Goal: Find specific fact

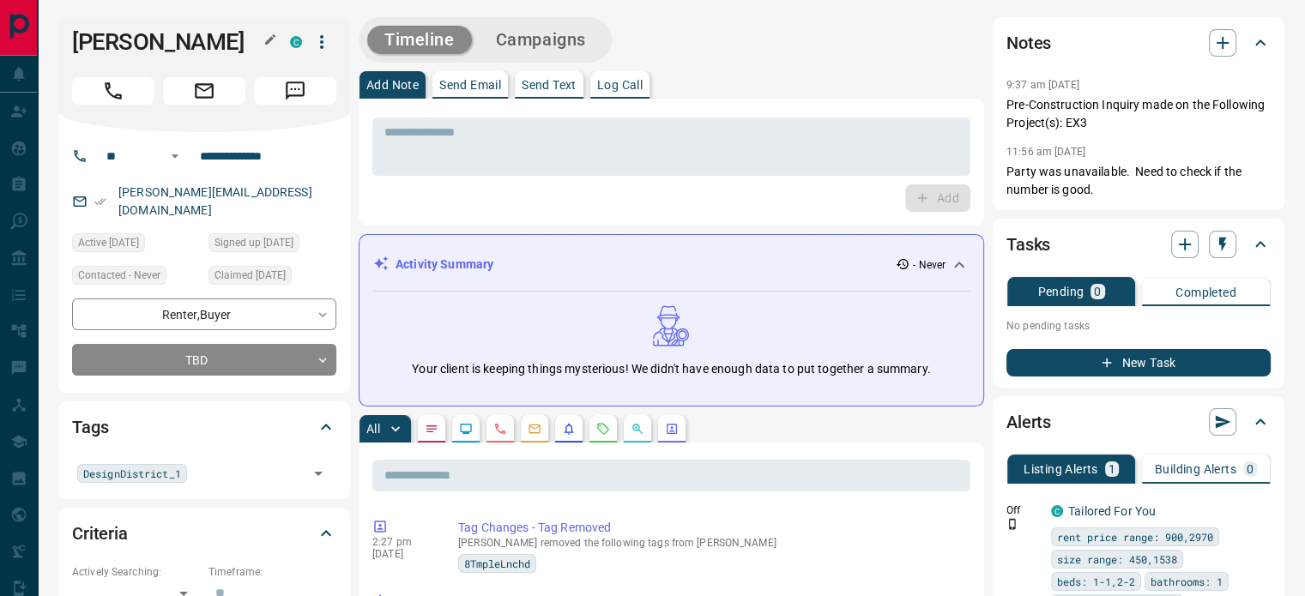
click at [274, 45] on icon "button" at bounding box center [270, 40] width 14 height 14
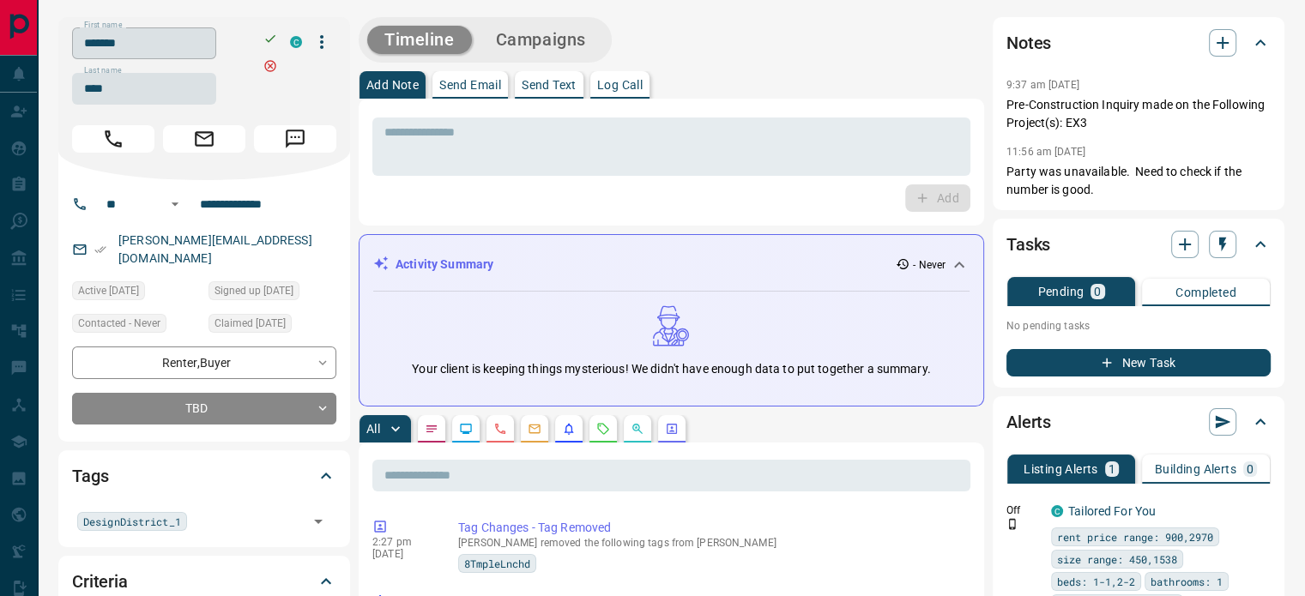
click at [216, 45] on input "*******" at bounding box center [144, 43] width 144 height 32
click at [141, 87] on input "****" at bounding box center [144, 89] width 144 height 32
click at [243, 209] on input "**********" at bounding box center [260, 203] width 134 height 27
click at [271, 244] on div "[PERSON_NAME][EMAIL_ADDRESS][DOMAIN_NAME]" at bounding box center [204, 249] width 264 height 46
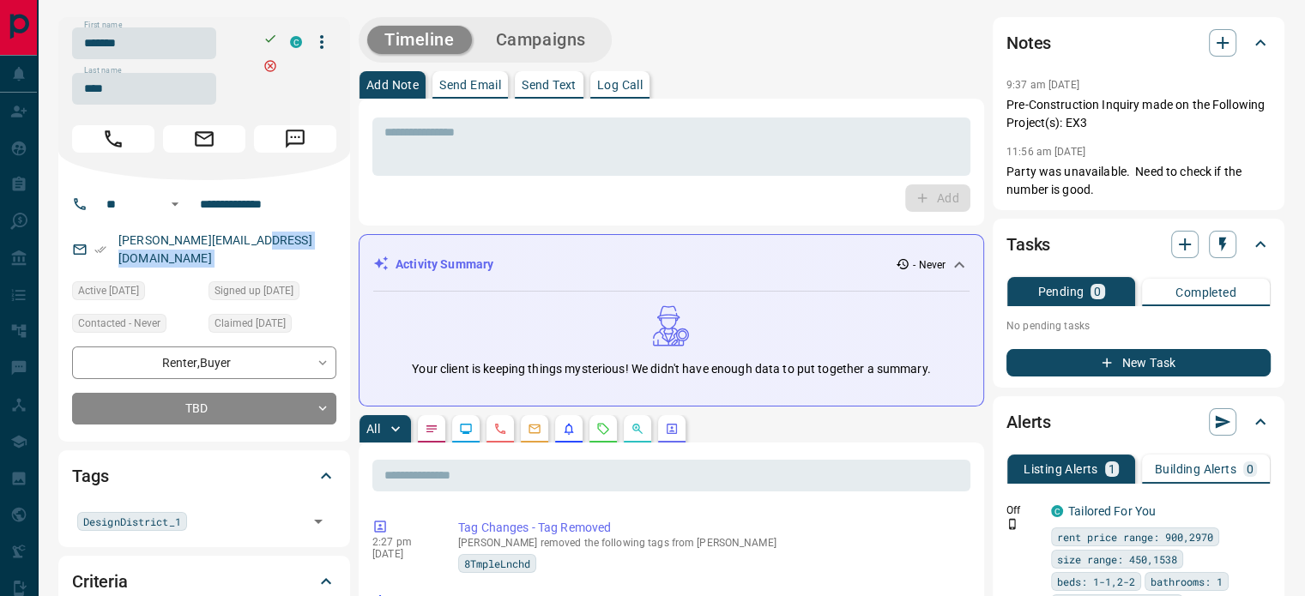
click at [271, 244] on div "[PERSON_NAME][EMAIL_ADDRESS][DOMAIN_NAME]" at bounding box center [204, 249] width 264 height 46
copy link "[PERSON_NAME][EMAIL_ADDRESS][DOMAIN_NAME]"
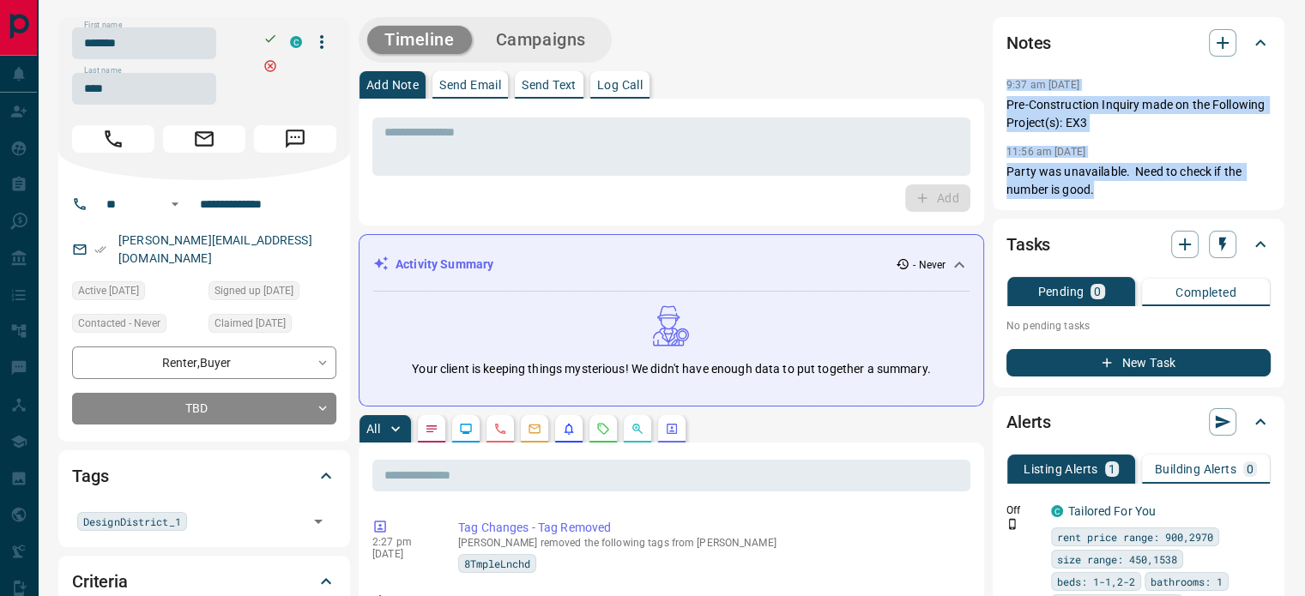
copy div "9:37 am [DATE] Pin Pre-Construction Inquiry made on the Following Project(s): E…"
drag, startPoint x: 1112, startPoint y: 189, endPoint x: 997, endPoint y: 81, distance: 157.8
click at [997, 81] on div "Notes 9:37 am [DATE] Pre-Construction Inquiry made on the Following Project(s):…" at bounding box center [1138, 113] width 292 height 193
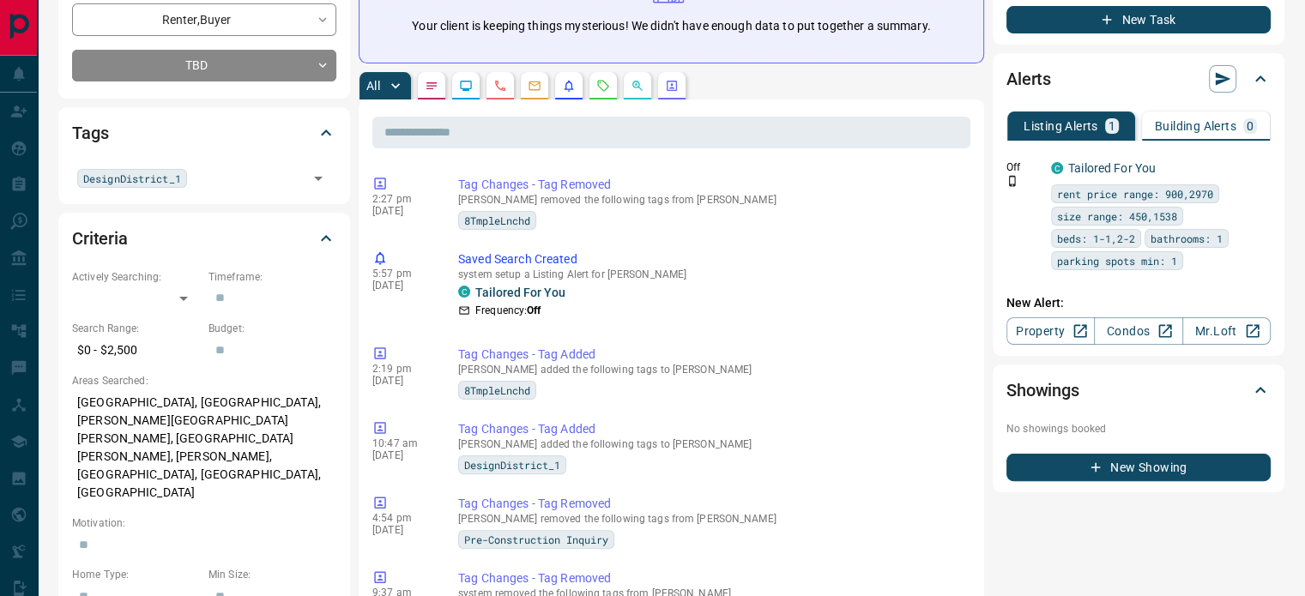
drag, startPoint x: 509, startPoint y: 80, endPoint x: 490, endPoint y: 82, distance: 19.0
click at [509, 80] on button "button" at bounding box center [499, 85] width 27 height 27
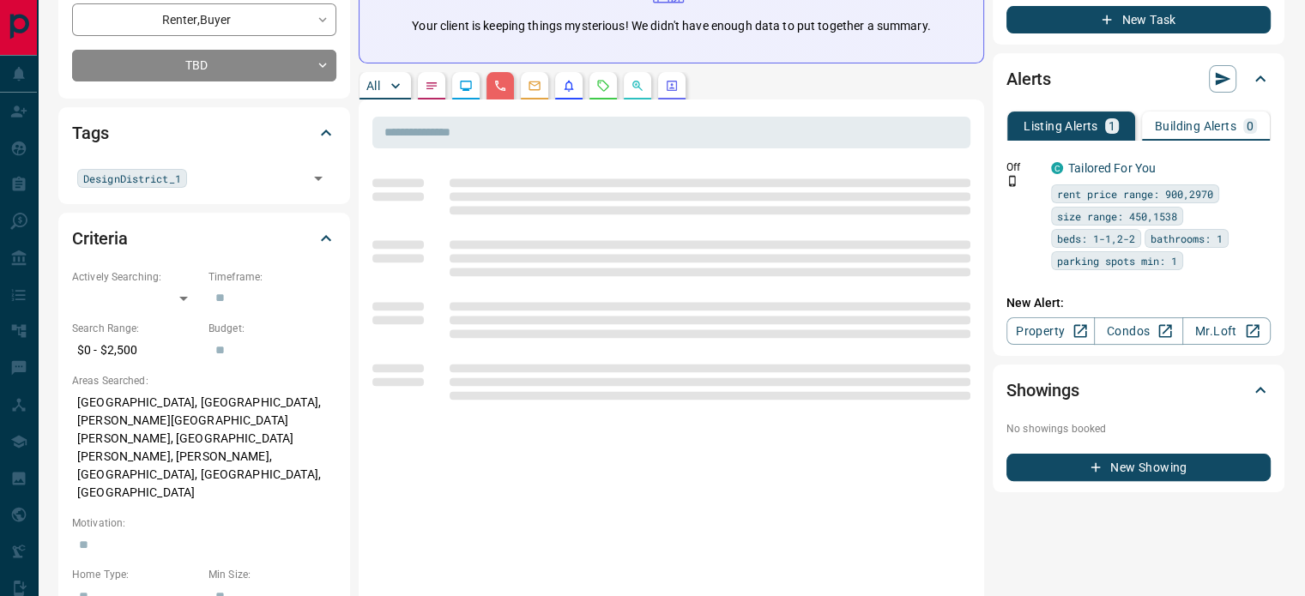
click at [184, 407] on p "[GEOGRAPHIC_DATA], [GEOGRAPHIC_DATA], [PERSON_NAME][GEOGRAPHIC_DATA][PERSON_NAM…" at bounding box center [204, 448] width 264 height 118
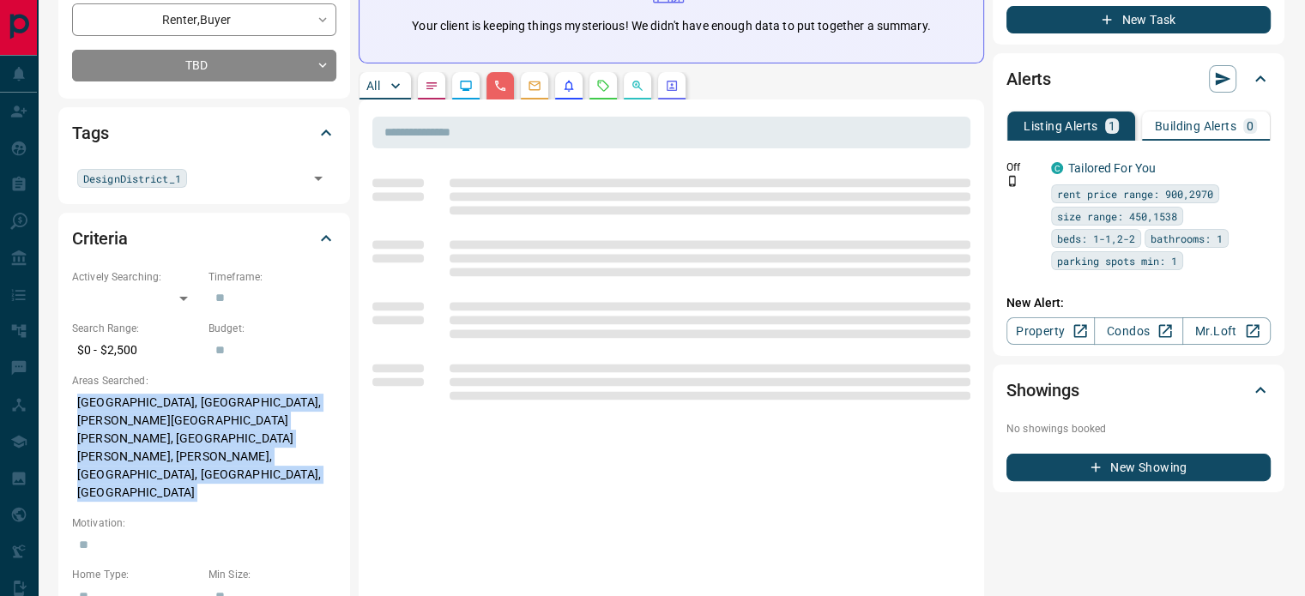
click at [184, 407] on p "[GEOGRAPHIC_DATA], [GEOGRAPHIC_DATA], [PERSON_NAME][GEOGRAPHIC_DATA][PERSON_NAM…" at bounding box center [204, 448] width 264 height 118
copy p "[GEOGRAPHIC_DATA], [GEOGRAPHIC_DATA], [PERSON_NAME][GEOGRAPHIC_DATA][PERSON_NAM…"
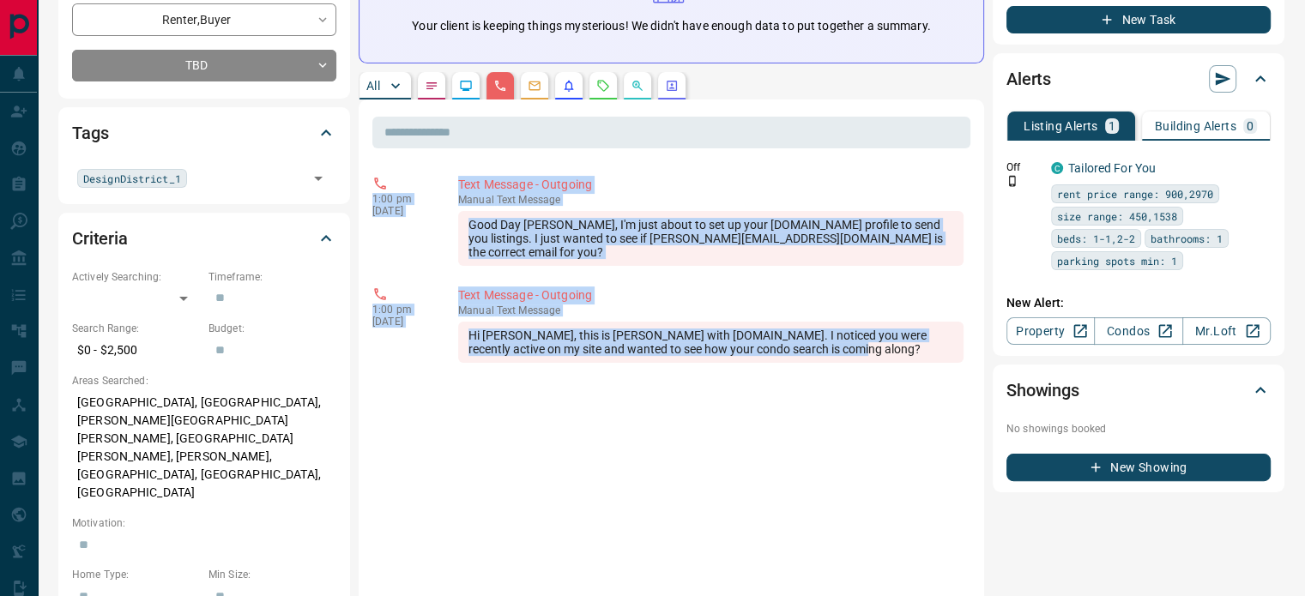
copy div "1:00 pm [DATE] Text Message - Outgoing manual Text Message Good Day [PERSON_NAM…"
drag, startPoint x: 847, startPoint y: 332, endPoint x: 362, endPoint y: 176, distance: 510.0
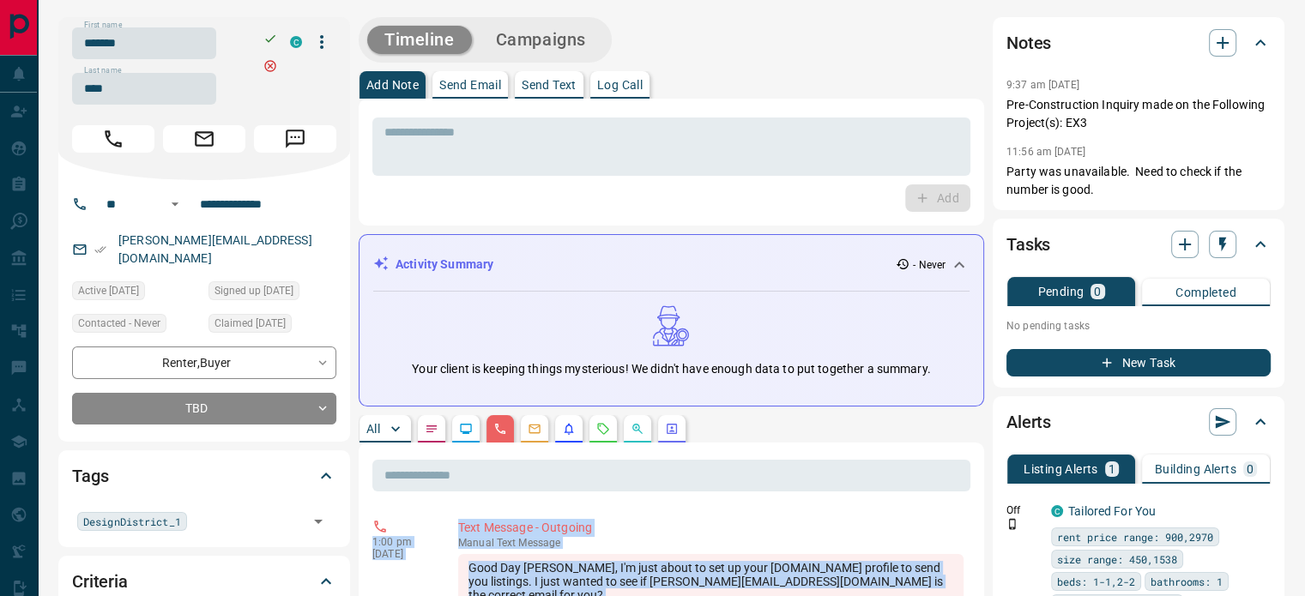
scroll to position [0, 0]
